Goal: Transaction & Acquisition: Purchase product/service

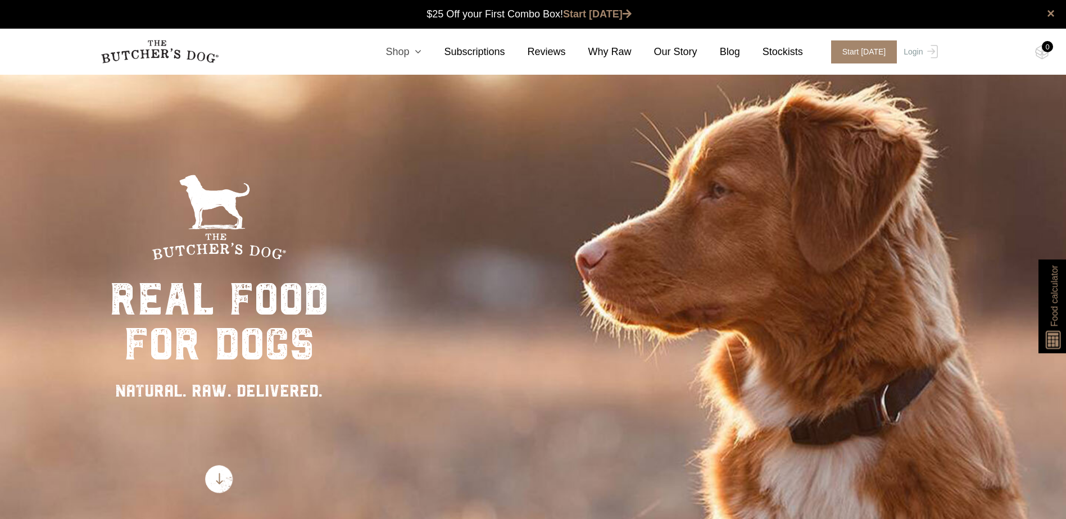
click at [422, 55] on icon at bounding box center [415, 52] width 12 height 10
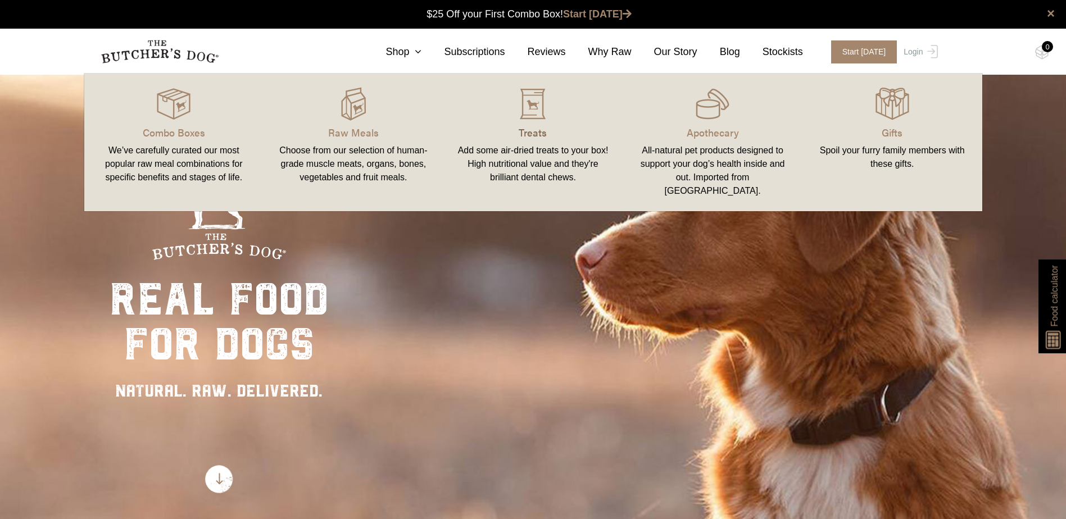
click at [531, 132] on p "Treats" at bounding box center [533, 132] width 153 height 15
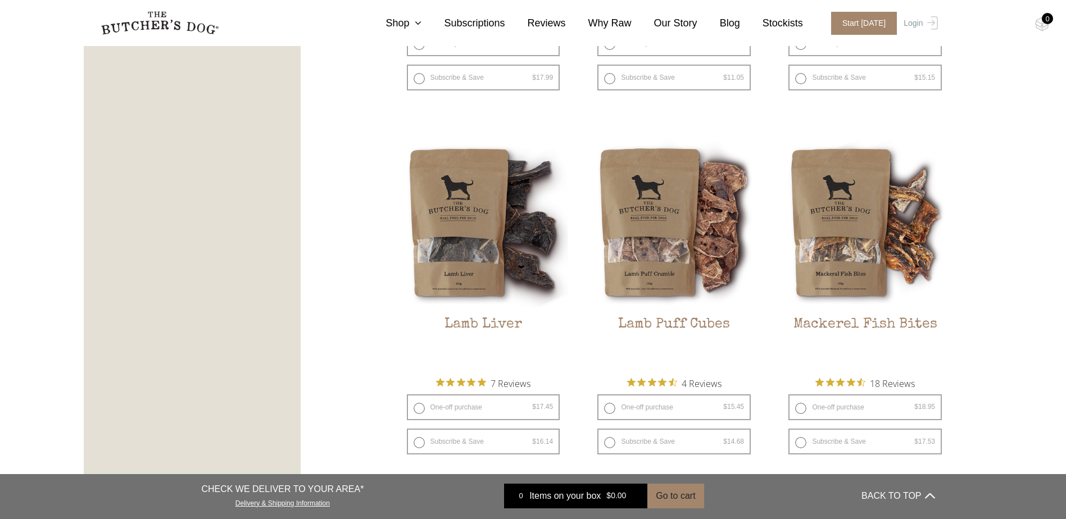
scroll to position [1574, 0]
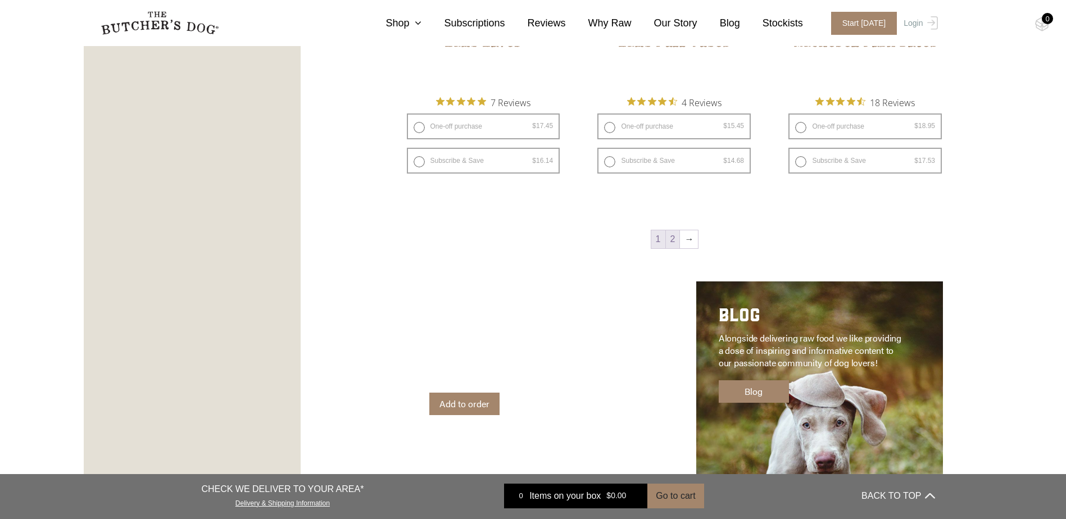
click at [673, 233] on link "2" at bounding box center [673, 239] width 14 height 18
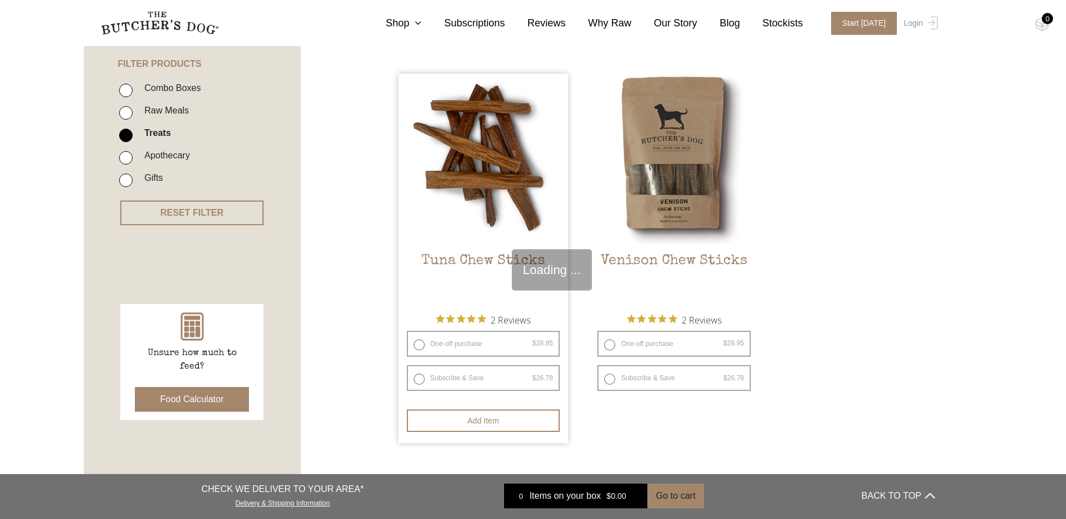
scroll to position [254, 0]
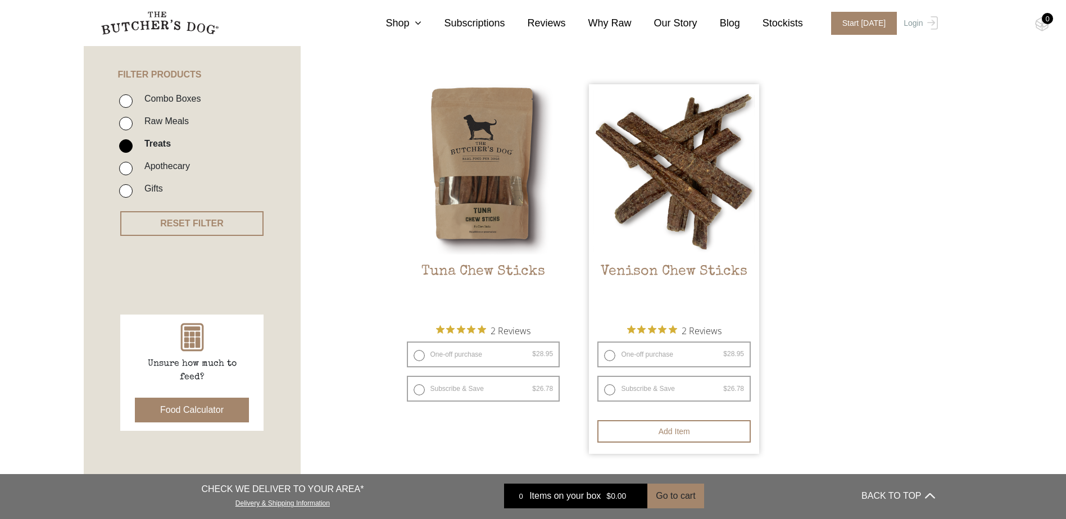
click at [684, 273] on h2 "Venison Chew Sticks" at bounding box center [674, 290] width 170 height 53
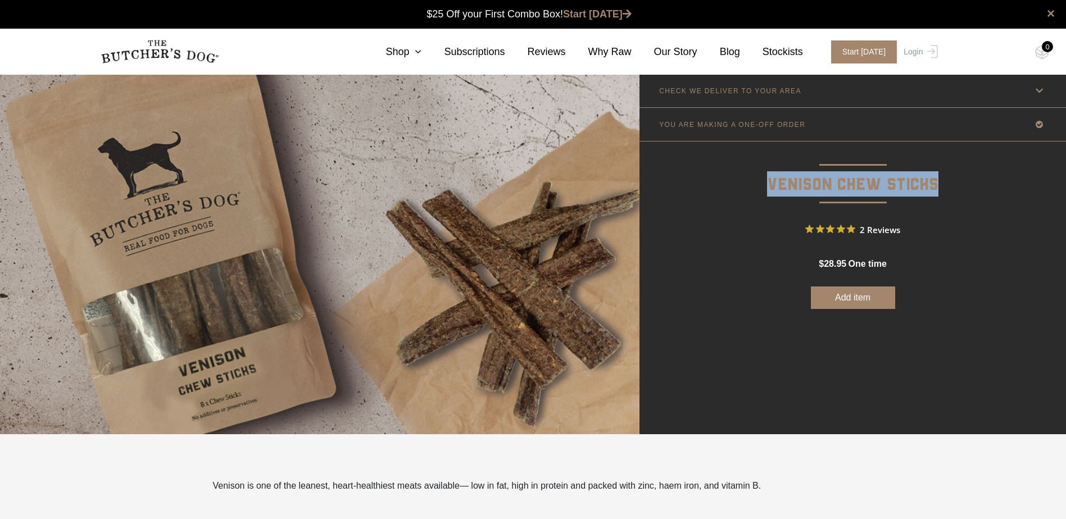
drag, startPoint x: 768, startPoint y: 180, endPoint x: 946, endPoint y: 193, distance: 178.2
click at [946, 193] on p "Venison Chew Sticks" at bounding box center [853, 170] width 427 height 57
drag, startPoint x: 946, startPoint y: 193, endPoint x: 888, endPoint y: 188, distance: 57.6
copy p "Venison Chew Sticks"
